Goal: Information Seeking & Learning: Learn about a topic

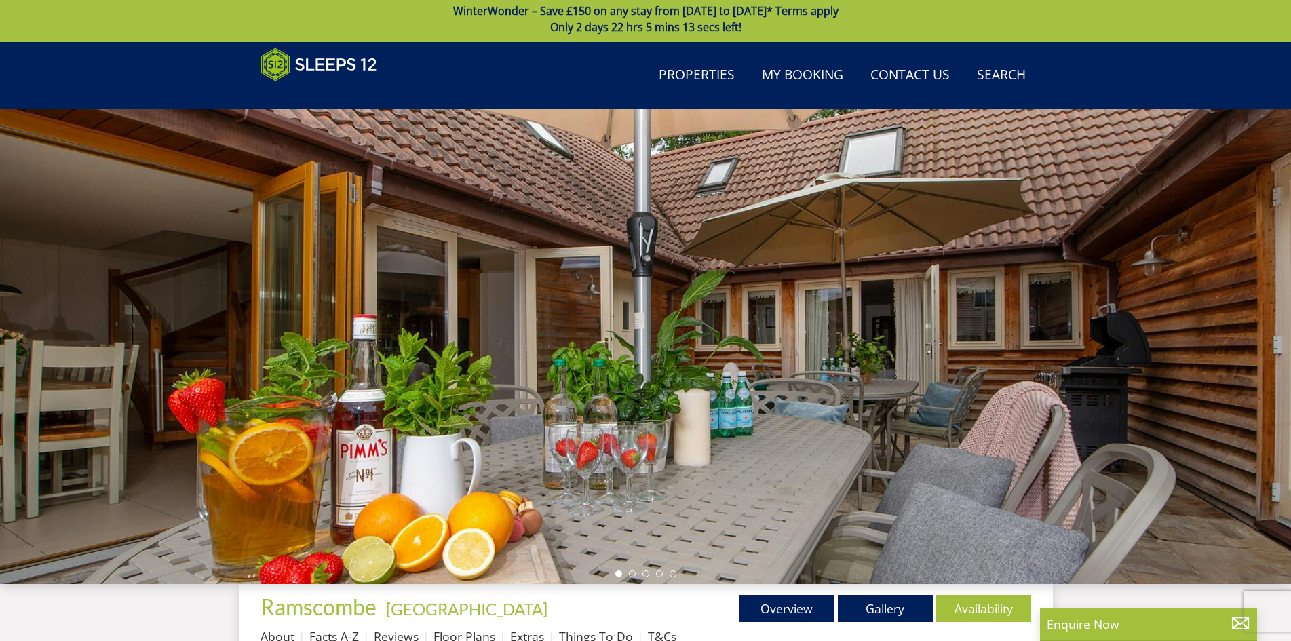
scroll to position [352, 0]
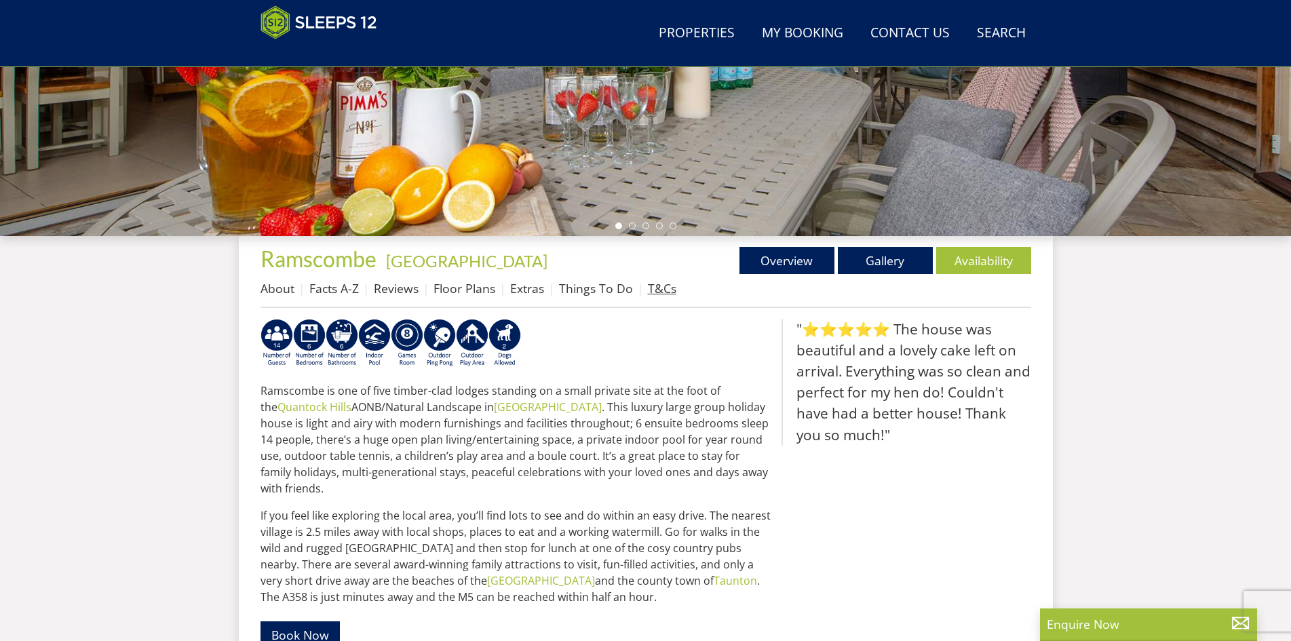
click at [648, 288] on link "T&Cs" at bounding box center [662, 288] width 28 height 16
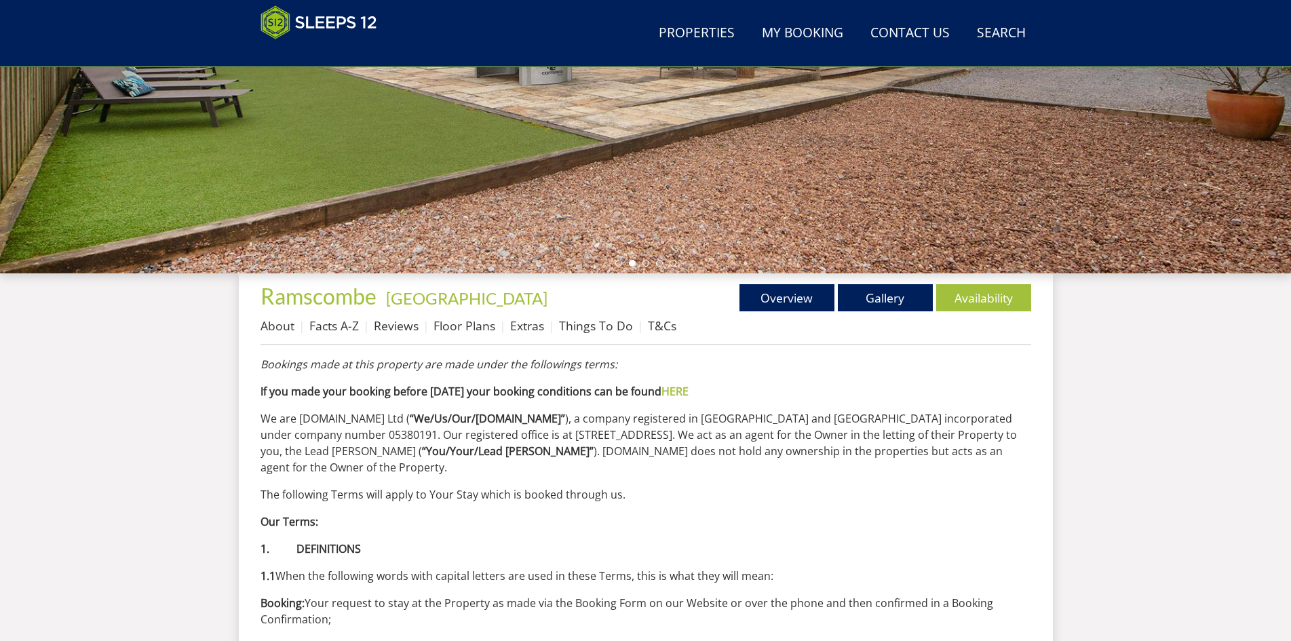
scroll to position [235, 0]
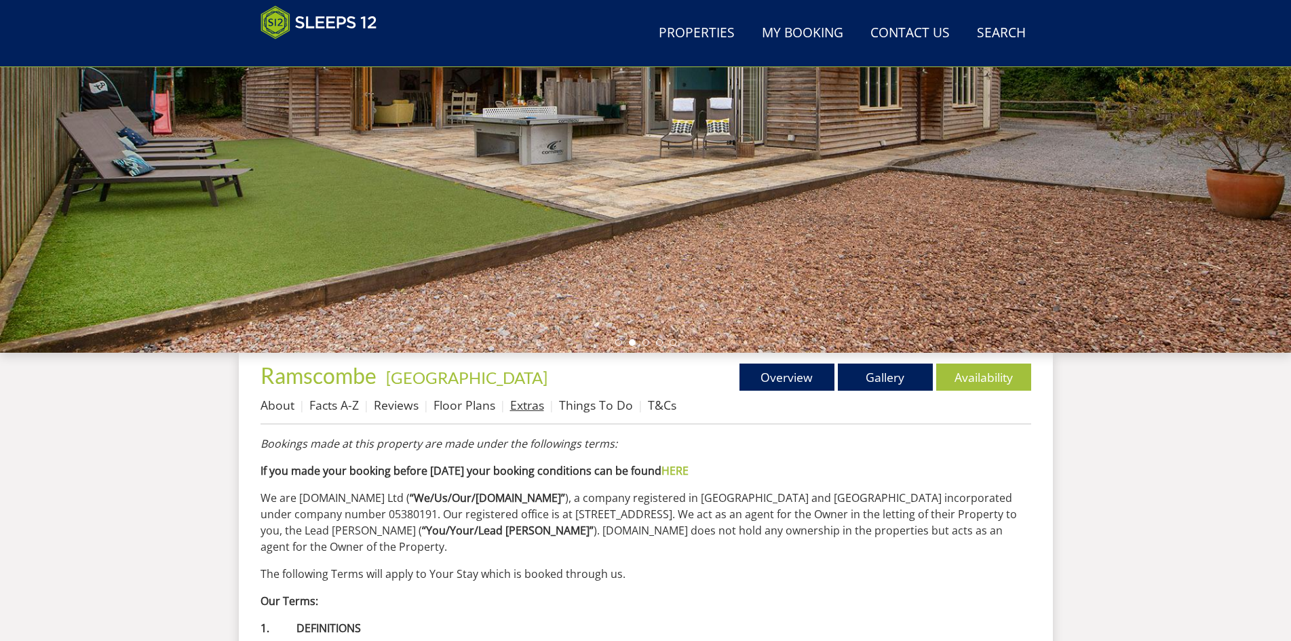
click at [531, 406] on link "Extras" at bounding box center [527, 405] width 34 height 16
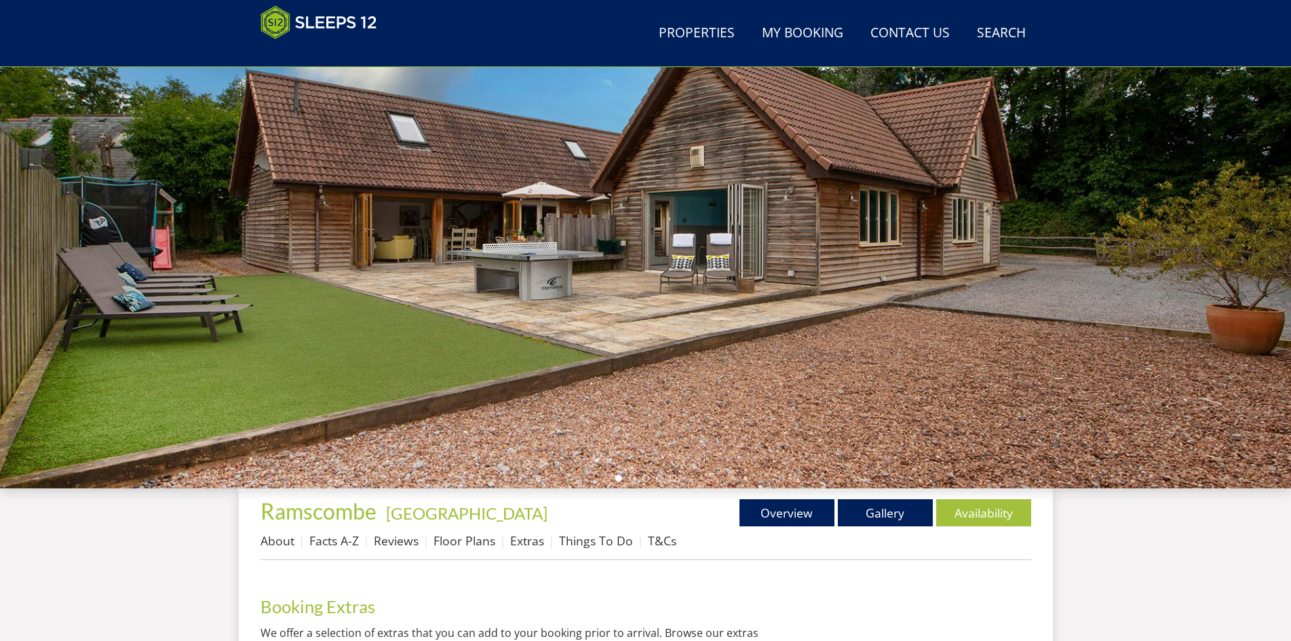
scroll to position [235, 0]
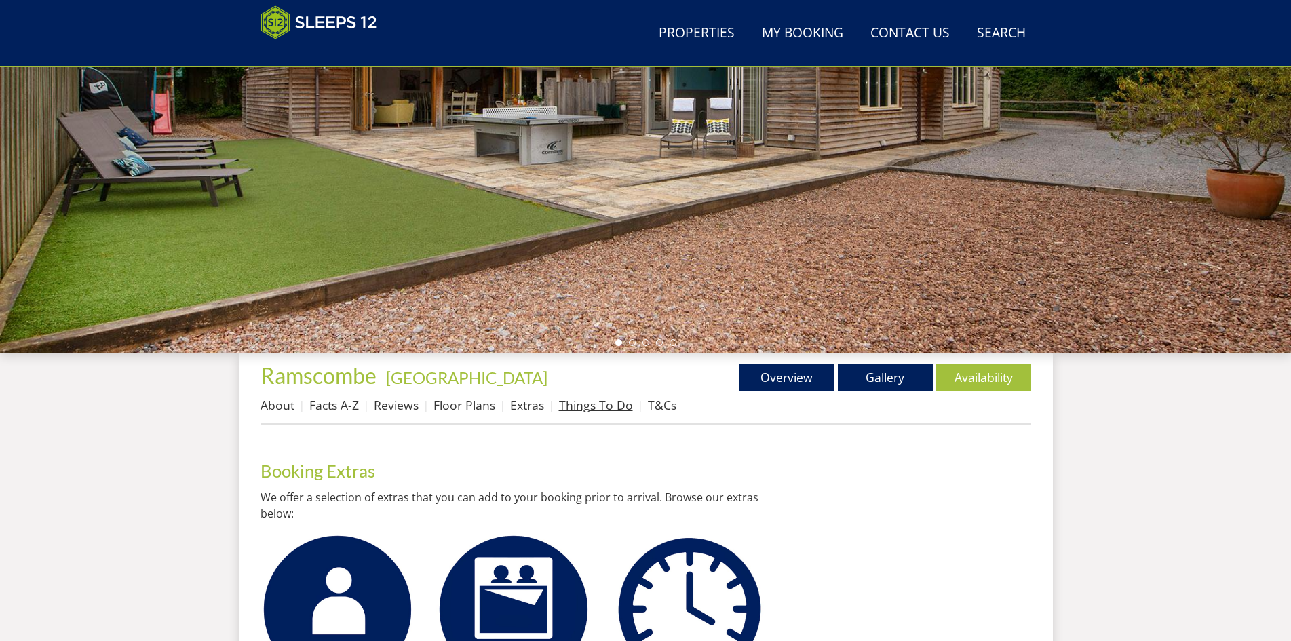
click at [586, 410] on link "Things To Do" at bounding box center [596, 405] width 74 height 16
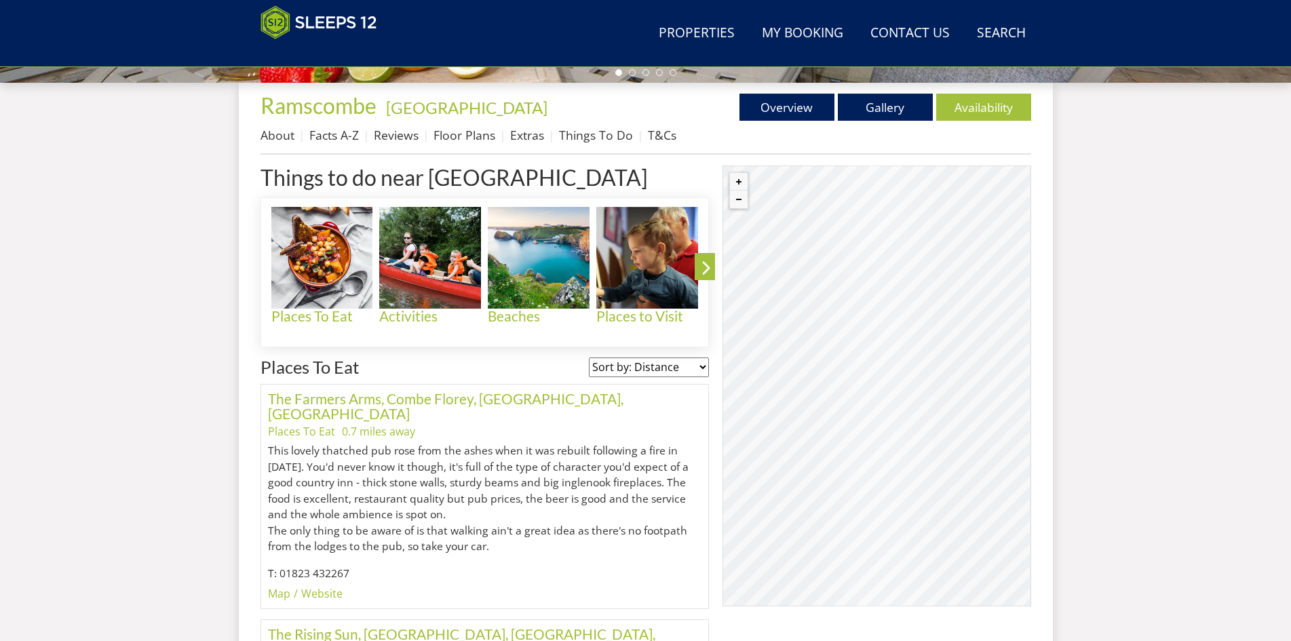
scroll to position [555, 0]
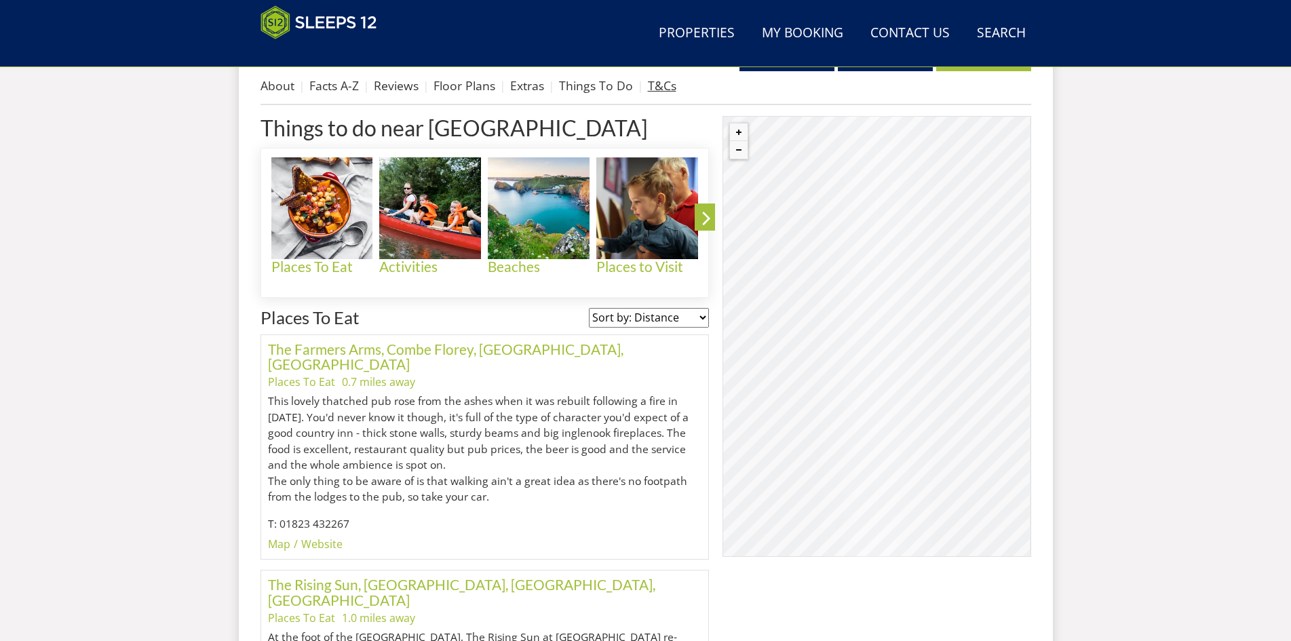
click at [662, 89] on link "T&Cs" at bounding box center [662, 85] width 28 height 16
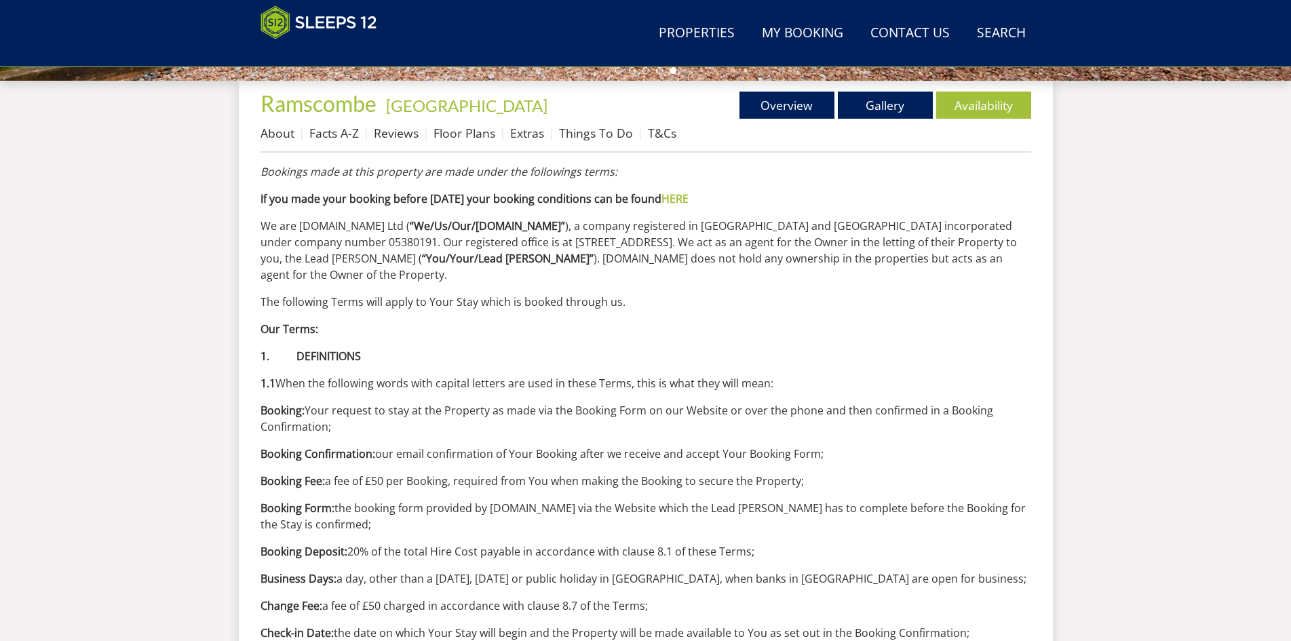
scroll to position [100, 0]
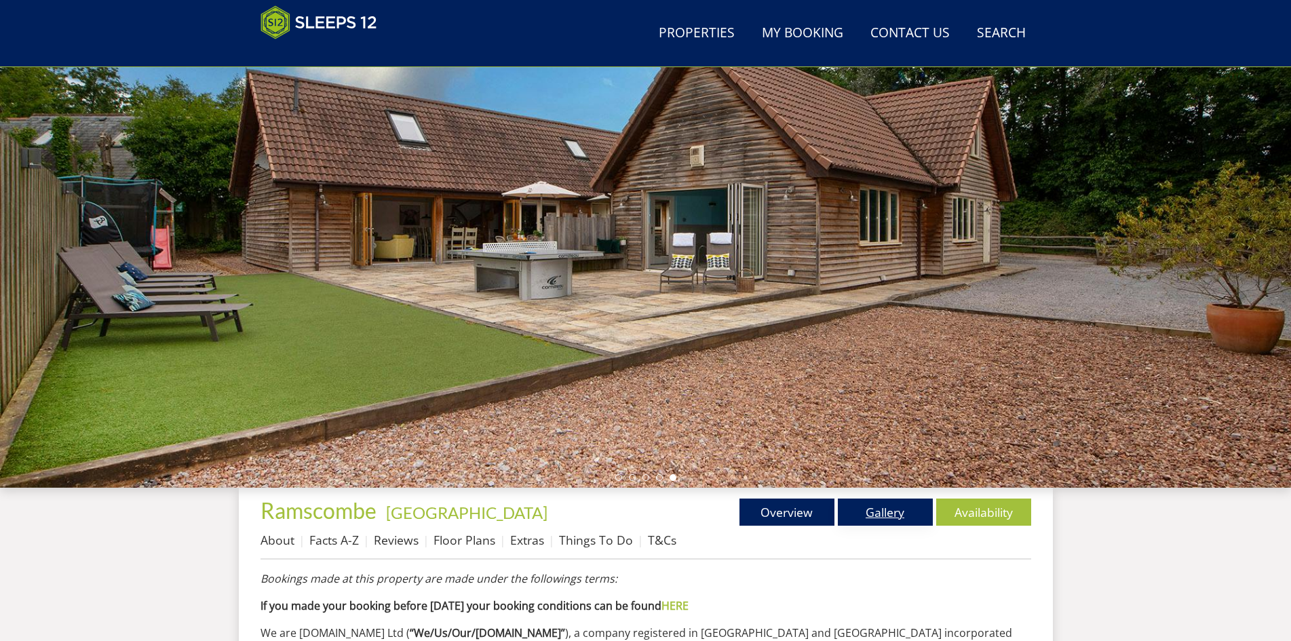
click at [868, 516] on link "Gallery" at bounding box center [885, 512] width 95 height 27
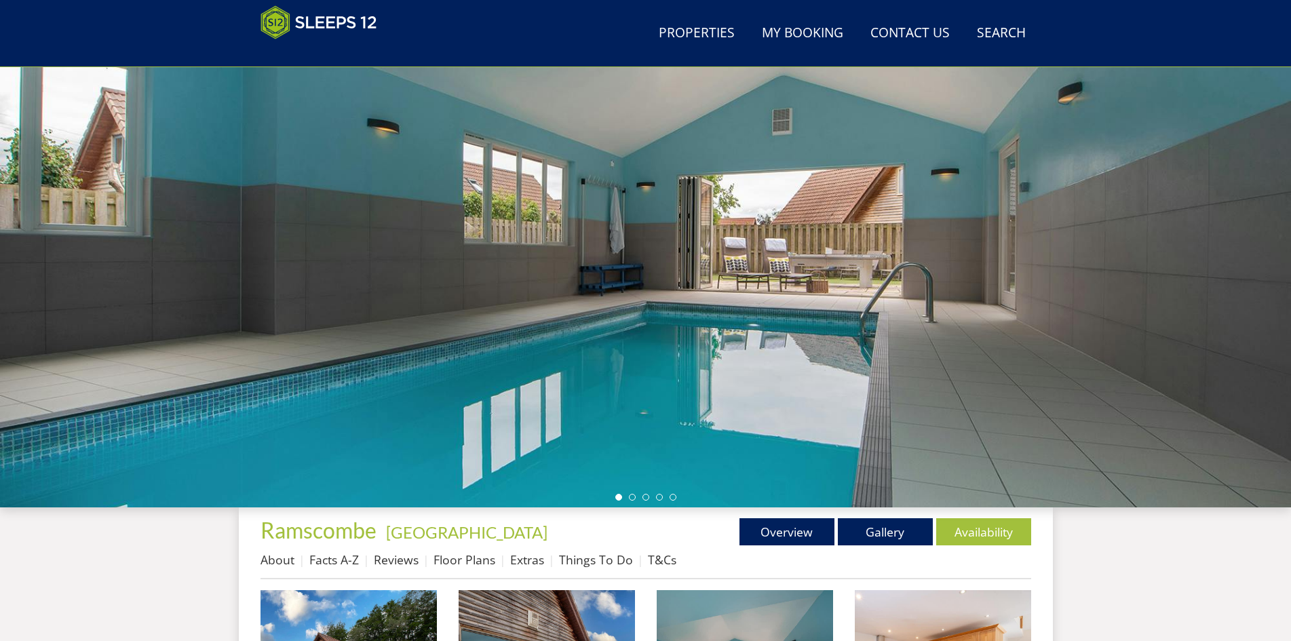
scroll to position [14, 0]
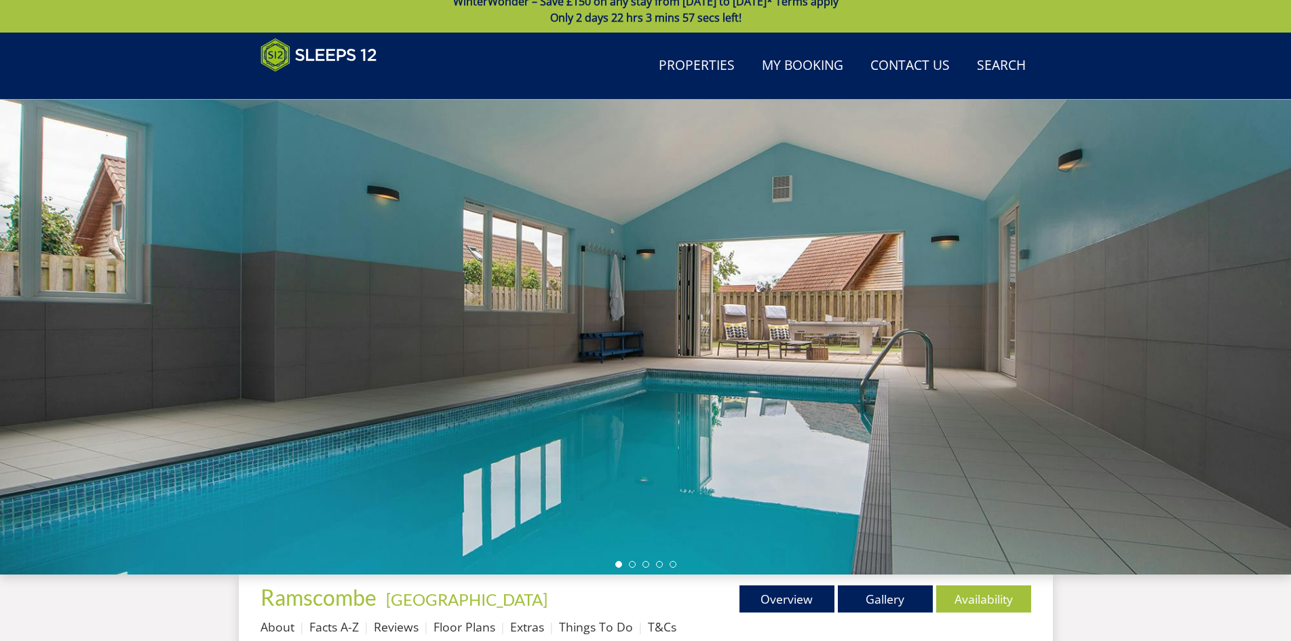
click at [839, 414] on div at bounding box center [645, 337] width 1291 height 475
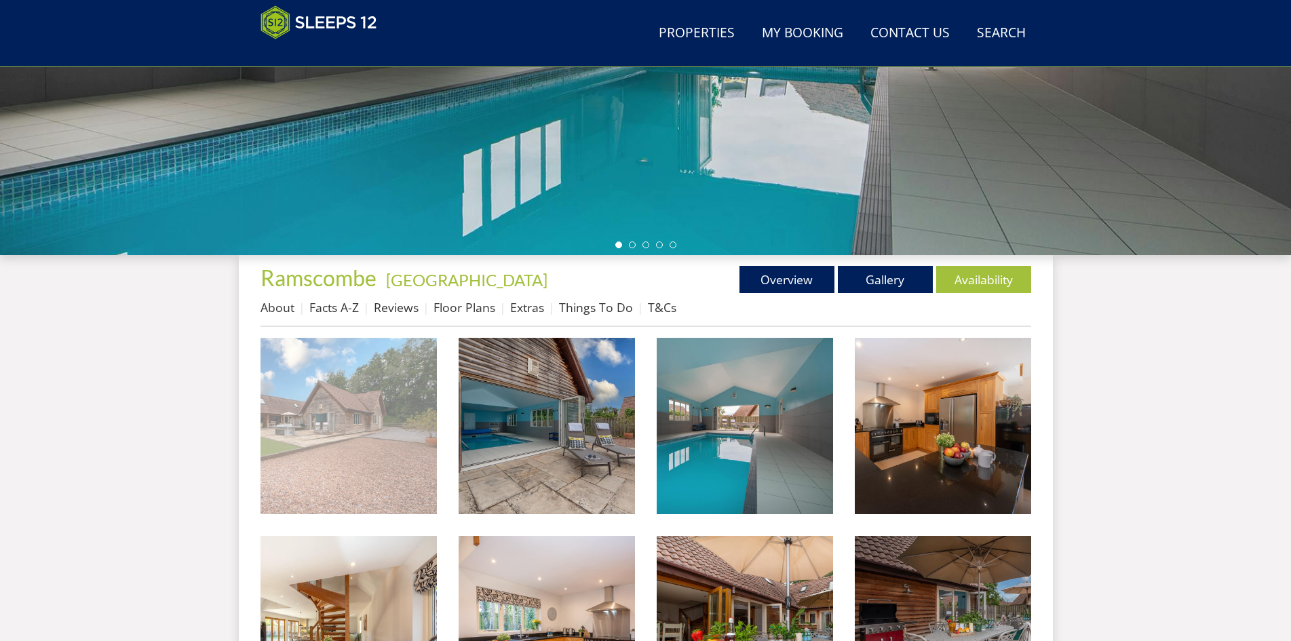
scroll to position [421, 0]
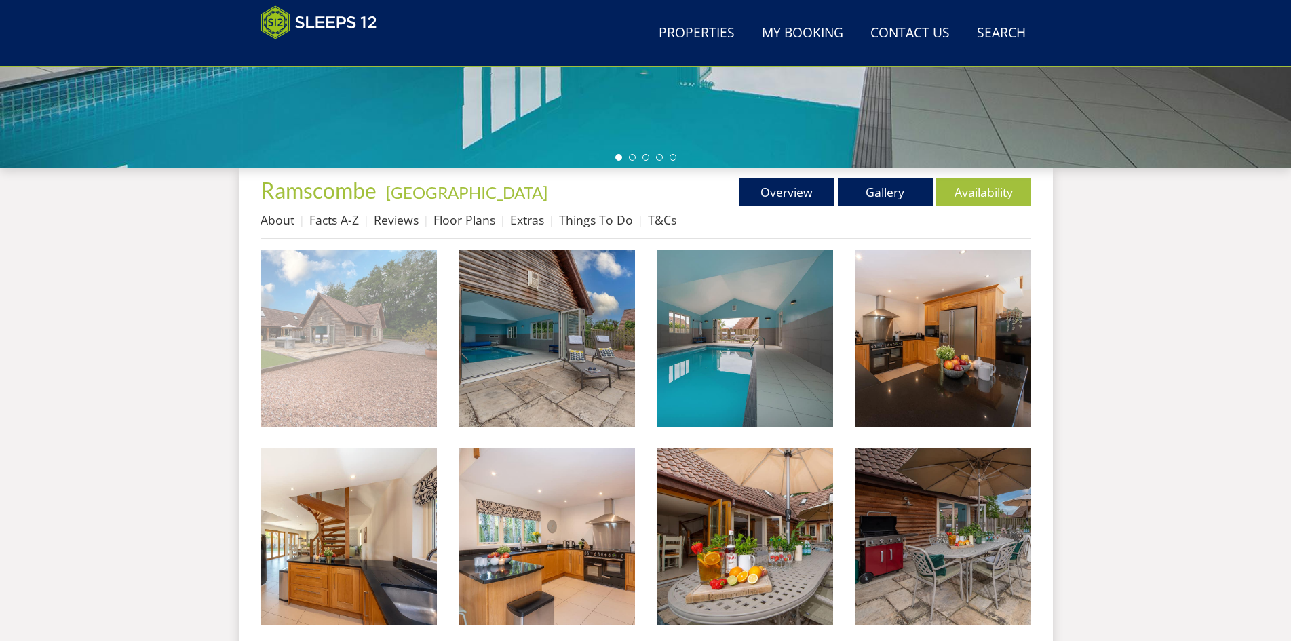
click at [390, 387] on img at bounding box center [349, 338] width 176 height 176
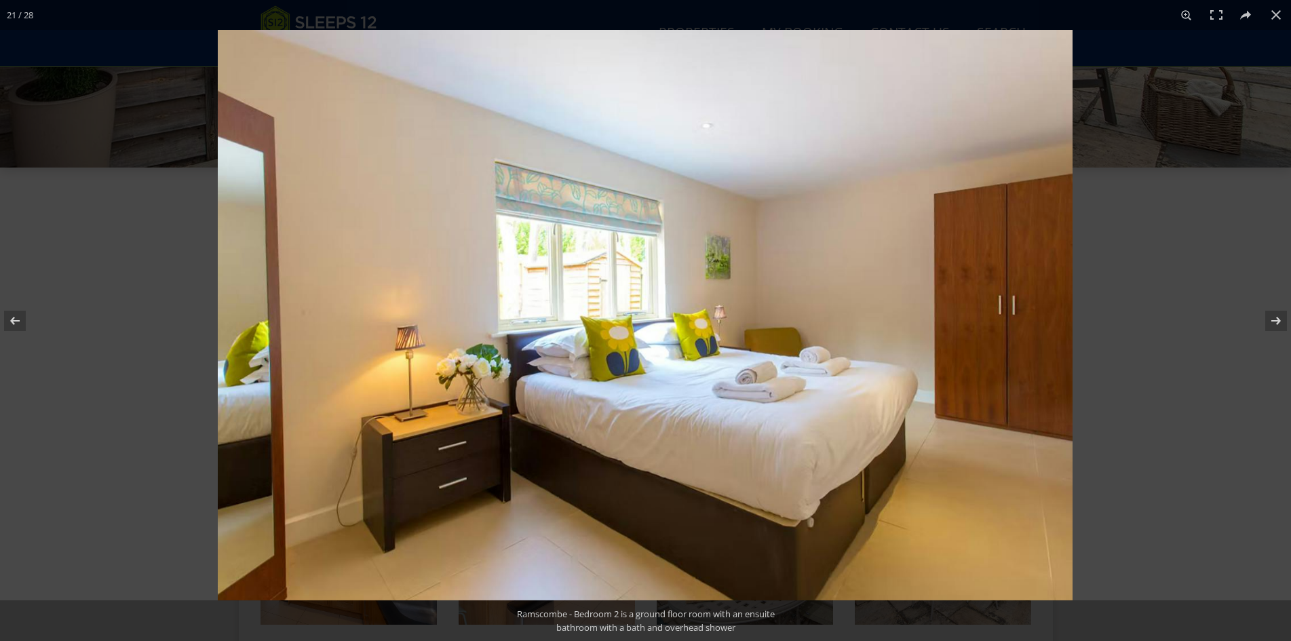
click at [84, 382] on div at bounding box center [645, 320] width 1291 height 641
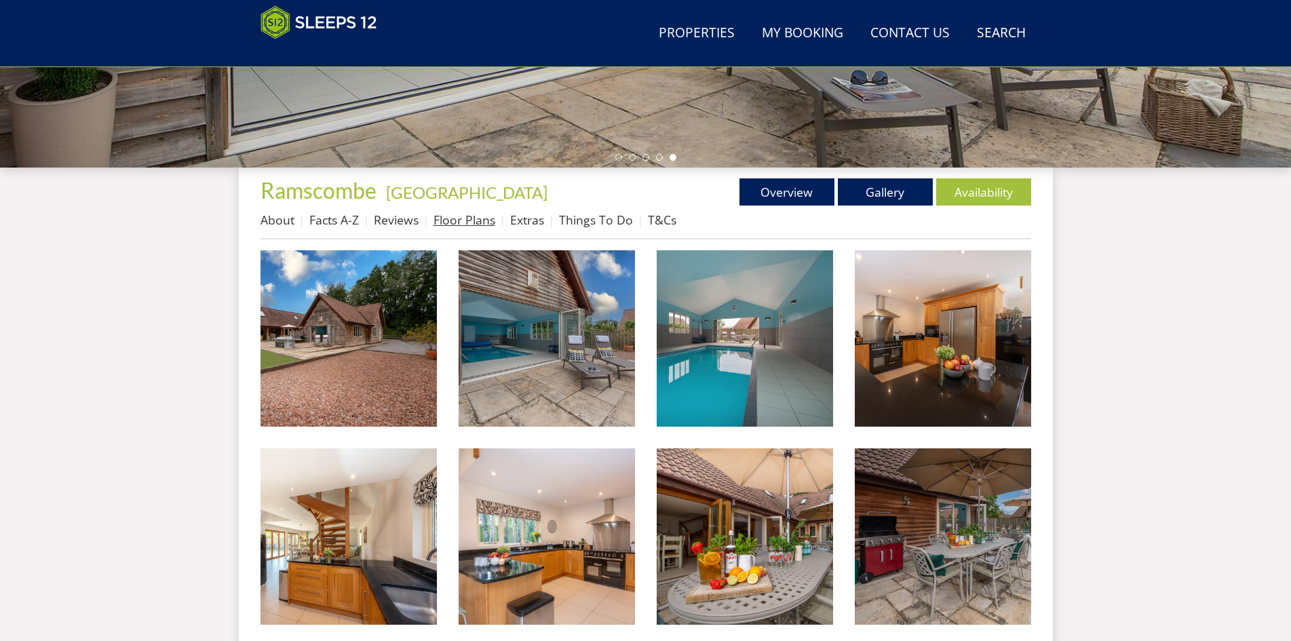
click at [438, 221] on link "Floor Plans" at bounding box center [465, 220] width 62 height 16
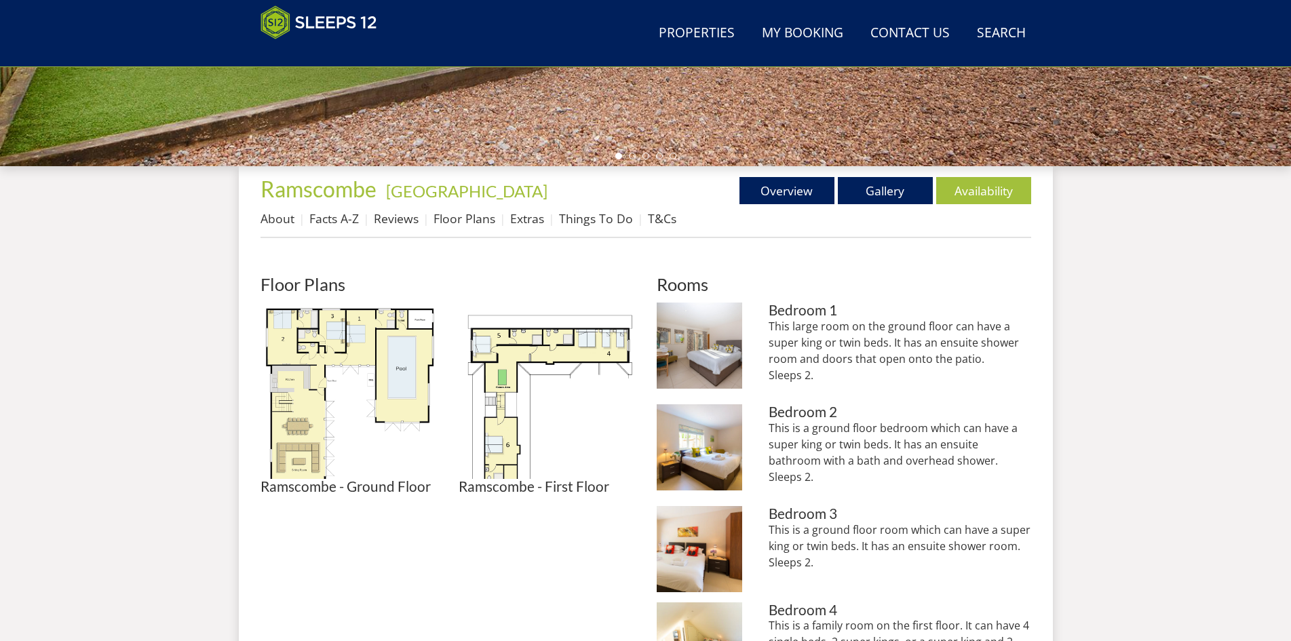
scroll to position [500, 0]
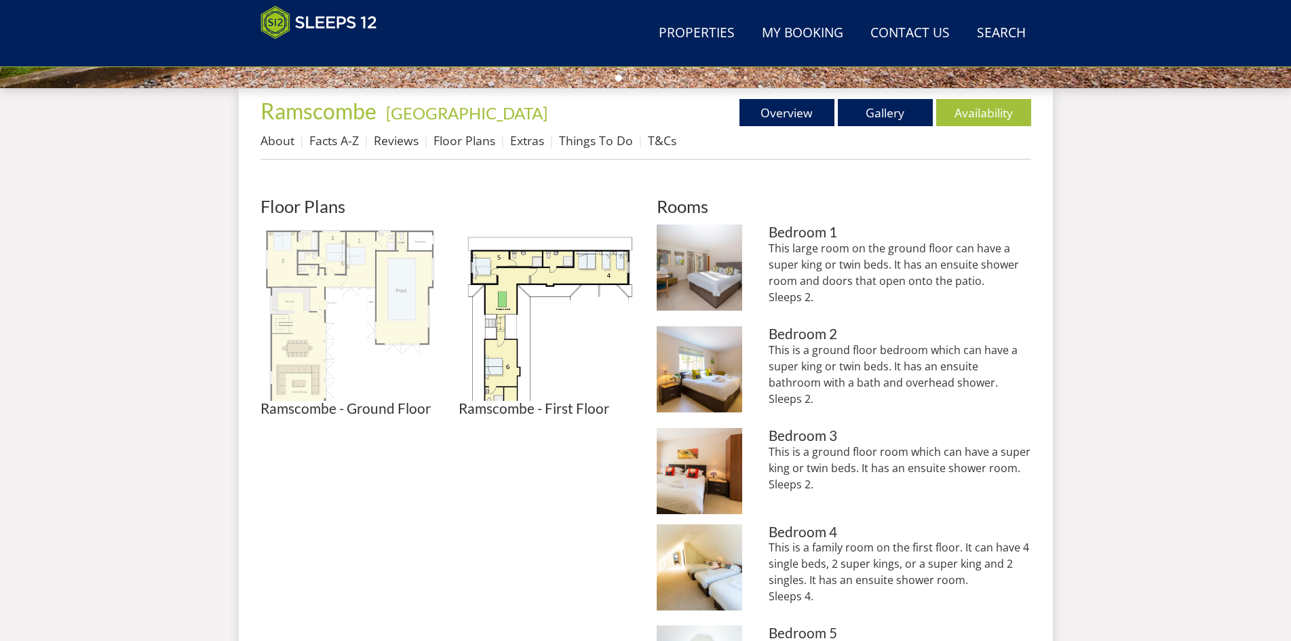
click at [427, 342] on img at bounding box center [349, 313] width 176 height 176
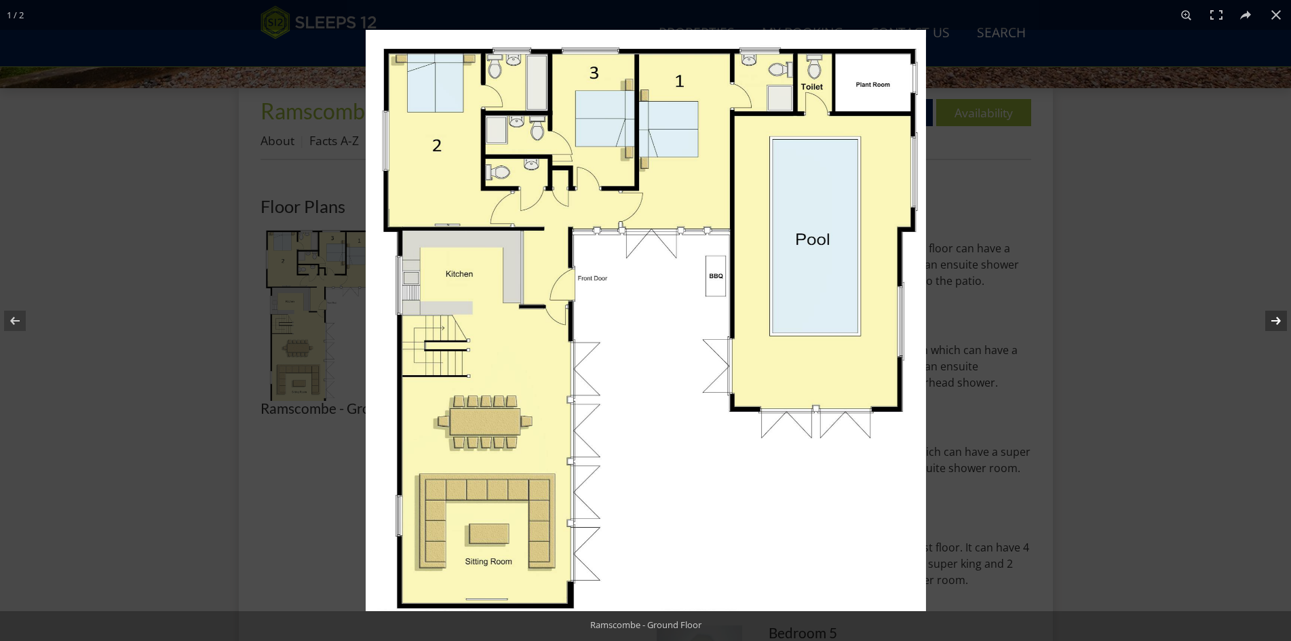
click at [1274, 312] on button at bounding box center [1267, 321] width 47 height 68
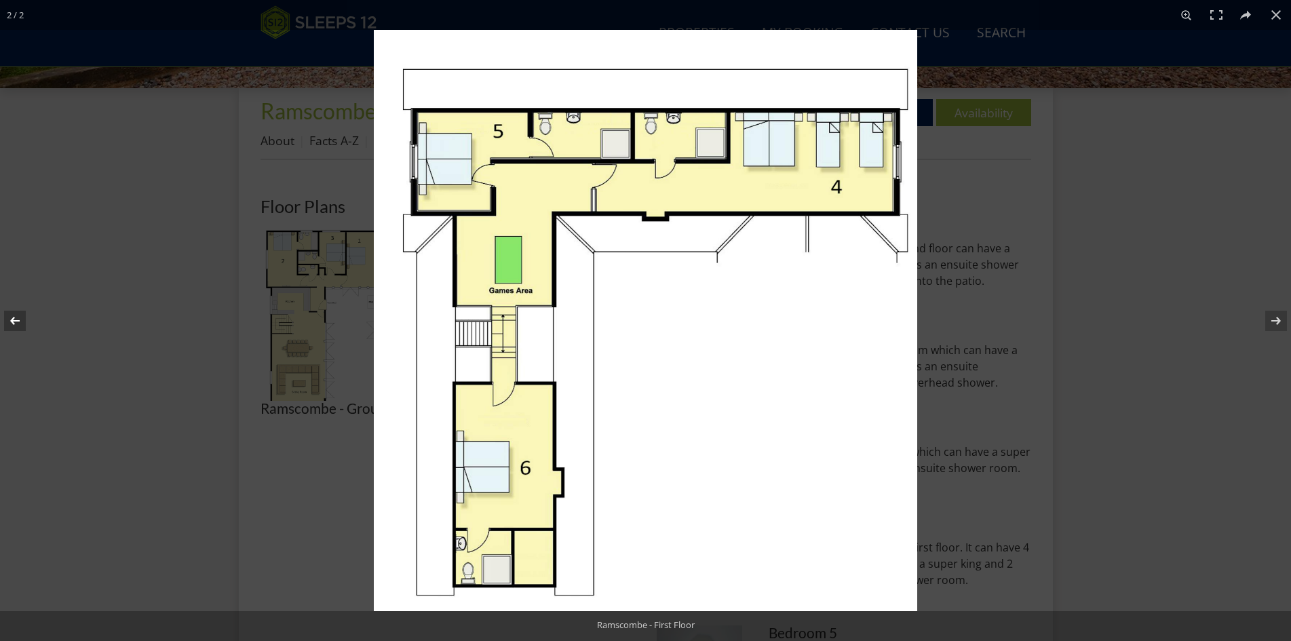
click at [20, 313] on button at bounding box center [23, 321] width 47 height 68
